Goal: Find contact information: Obtain details needed to contact an individual or organization

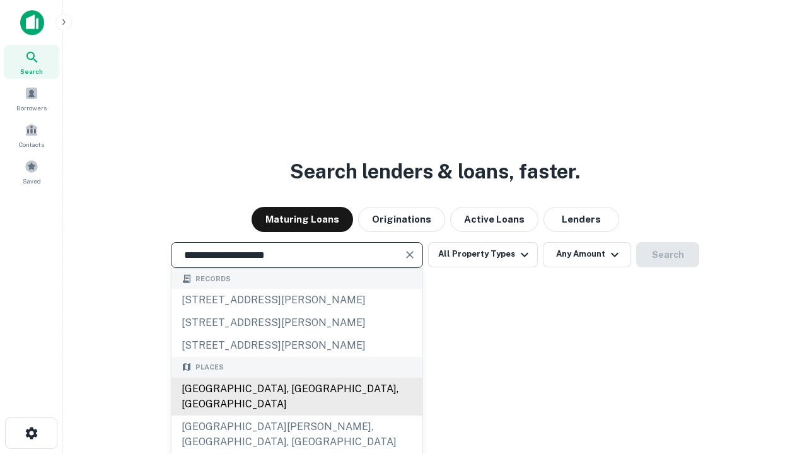
click at [296, 415] on div "[GEOGRAPHIC_DATA], [GEOGRAPHIC_DATA], [GEOGRAPHIC_DATA]" at bounding box center [296, 396] width 251 height 38
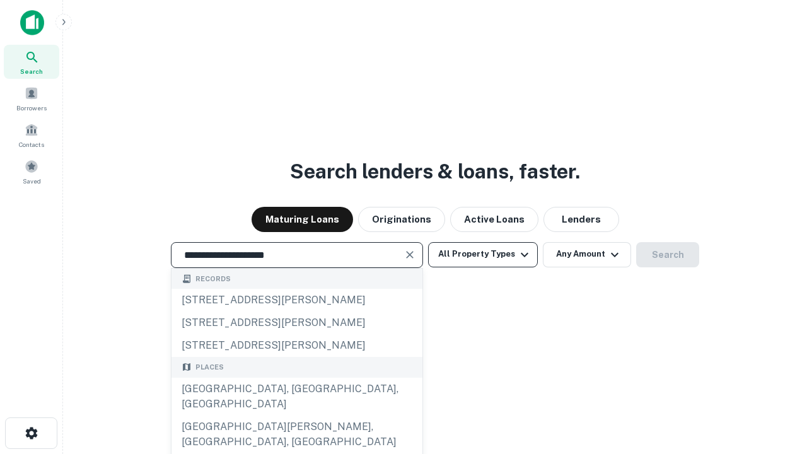
type input "**********"
click at [483, 254] on button "All Property Types" at bounding box center [483, 254] width 110 height 25
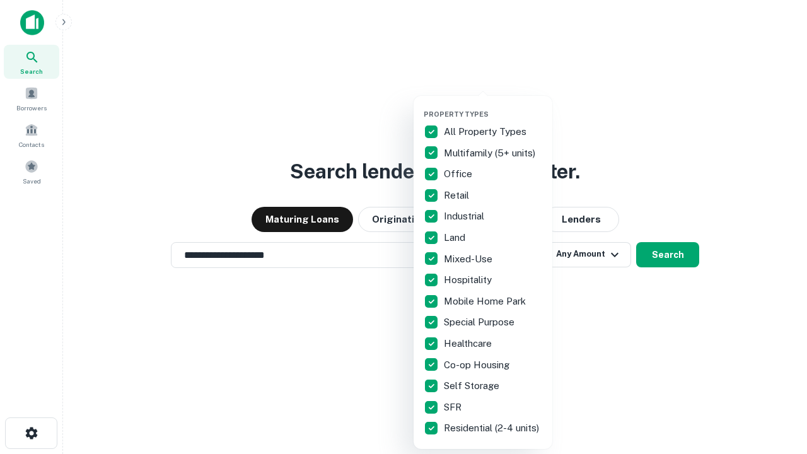
click at [493, 106] on button "button" at bounding box center [492, 106] width 139 height 1
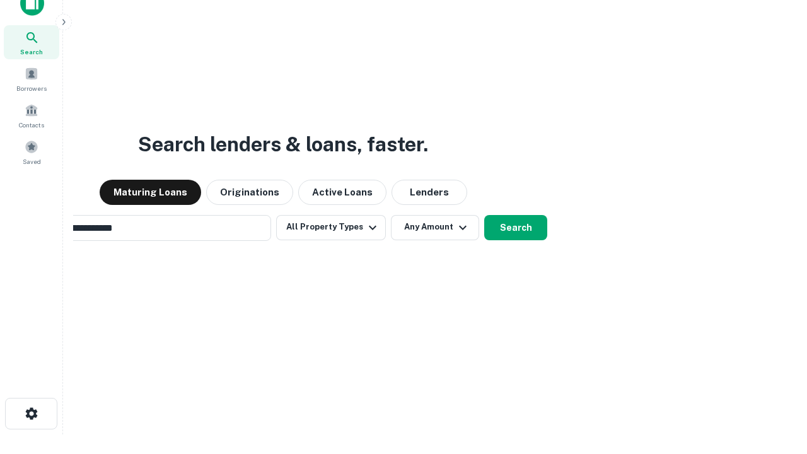
scroll to position [20, 0]
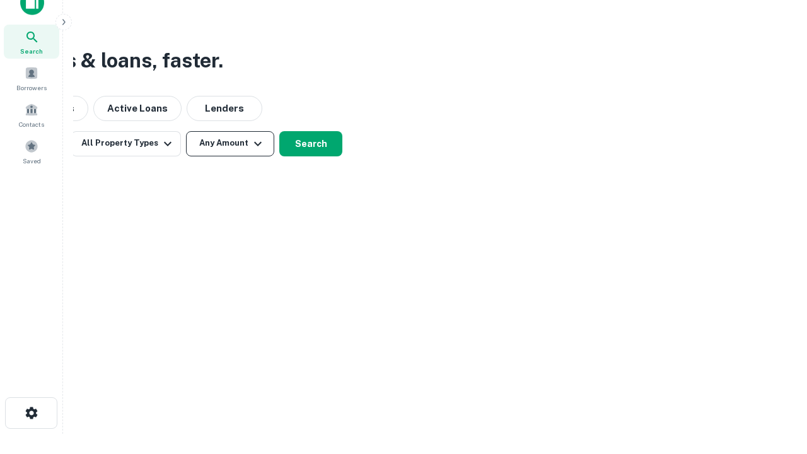
click at [230, 143] on button "Any Amount" at bounding box center [230, 143] width 88 height 25
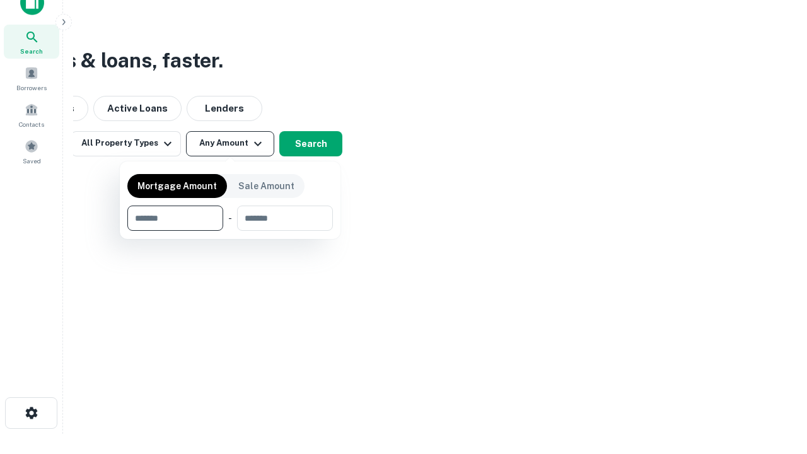
type input "*******"
click at [230, 231] on button "button" at bounding box center [229, 231] width 205 height 1
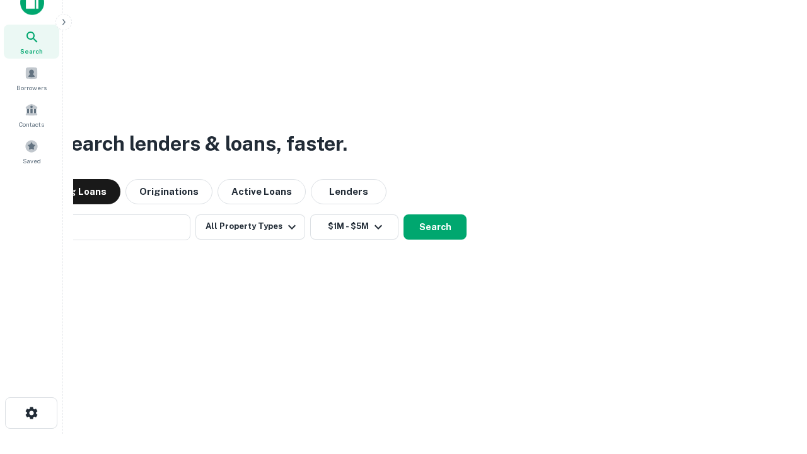
scroll to position [20, 0]
click at [403, 215] on button "Search" at bounding box center [434, 227] width 63 height 25
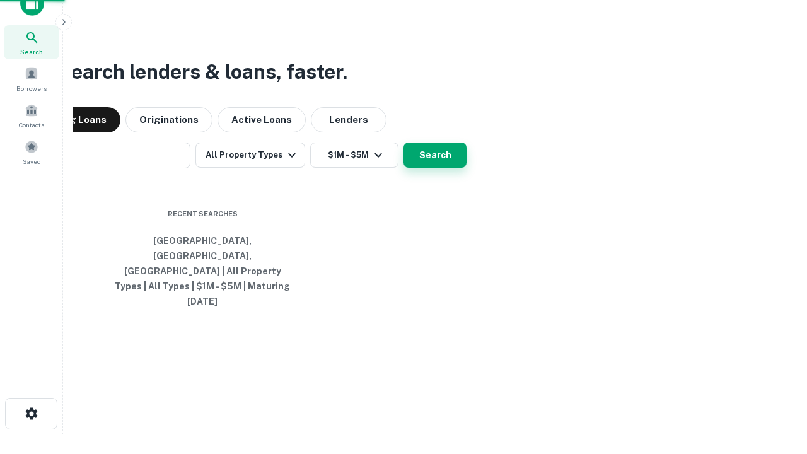
scroll to position [20, 0]
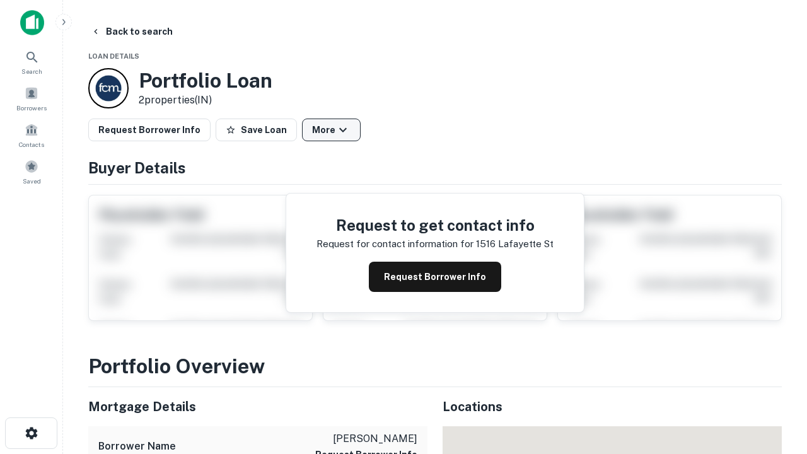
click at [331, 130] on button "More" at bounding box center [331, 129] width 59 height 23
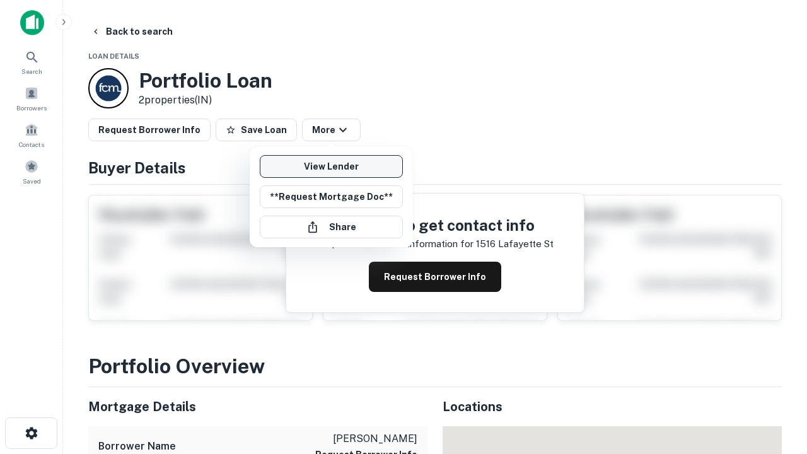
click at [331, 166] on link "View Lender" at bounding box center [331, 166] width 143 height 23
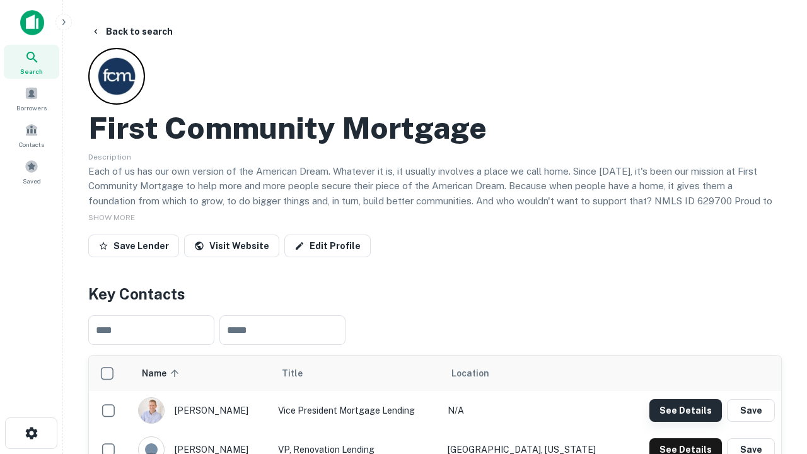
click at [685, 410] on button "See Details" at bounding box center [685, 410] width 72 height 23
